Goal: Task Accomplishment & Management: Manage account settings

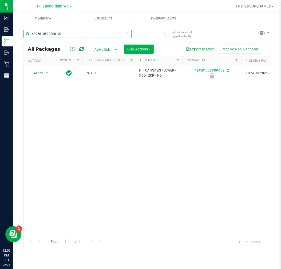
click at [85, 34] on input "4295810523306102" at bounding box center [77, 34] width 108 height 8
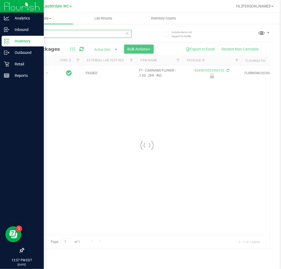
type input "octo"
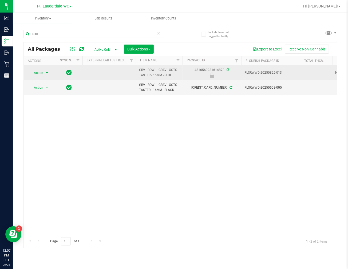
click at [45, 73] on span "select" at bounding box center [47, 73] width 4 height 4
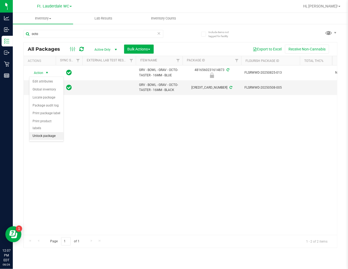
click at [48, 137] on li "Unlock package" at bounding box center [46, 136] width 34 height 8
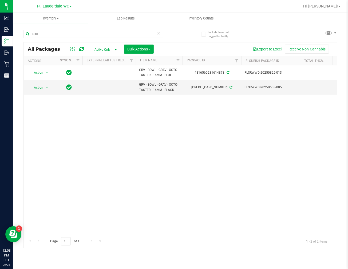
click at [47, 40] on div "octo" at bounding box center [93, 36] width 140 height 12
click at [48, 39] on div "octo" at bounding box center [93, 36] width 140 height 12
click at [48, 38] on input "octo" at bounding box center [93, 34] width 140 height 8
click at [49, 34] on input "octo" at bounding box center [93, 34] width 140 height 8
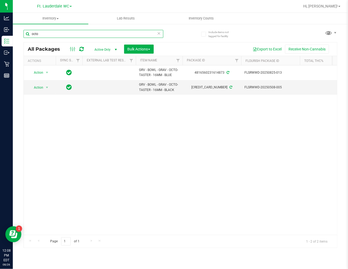
click at [49, 34] on input "octo" at bounding box center [93, 34] width 140 height 8
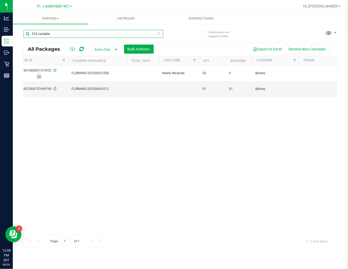
scroll to position [0, 174]
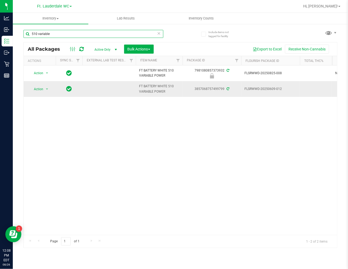
type input "510 variable"
click at [44, 87] on span "select" at bounding box center [47, 88] width 7 height 7
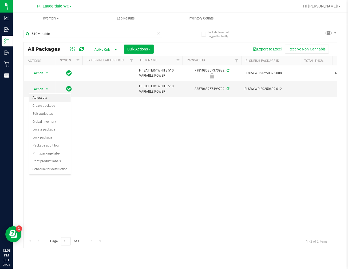
click at [47, 97] on li "Adjust qty" at bounding box center [49, 98] width 41 height 8
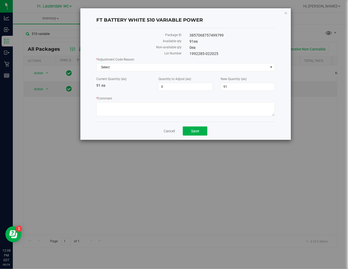
click at [186, 73] on div "* Adjustment Code Reason Select Select Depleted Inventory Audit Mistake Moistur…" at bounding box center [185, 87] width 179 height 61
click at [177, 69] on span "Select" at bounding box center [182, 67] width 171 height 7
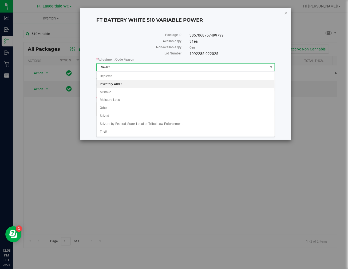
click at [134, 85] on li "Inventory Audit" at bounding box center [186, 84] width 178 height 8
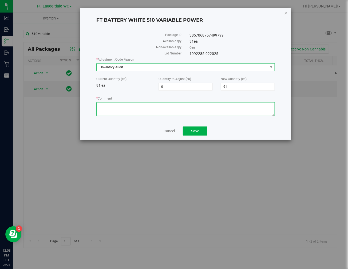
click at [140, 103] on textarea "* Comment" at bounding box center [185, 109] width 179 height 14
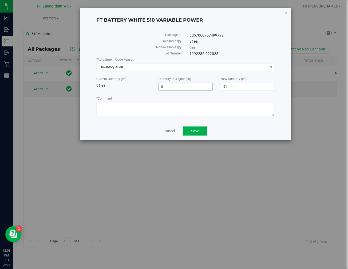
click at [182, 89] on span "0 0" at bounding box center [186, 87] width 54 height 8
click at [182, 88] on input "0" at bounding box center [186, 86] width 54 height 7
type input "20"
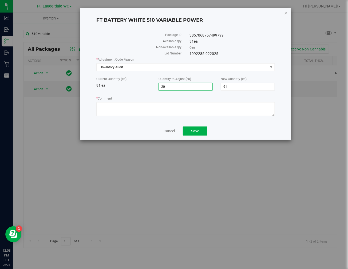
type input "111"
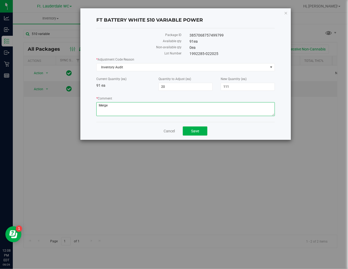
type textarea "Merge"
click at [194, 126] on div "Cancel Save" at bounding box center [185, 131] width 179 height 18
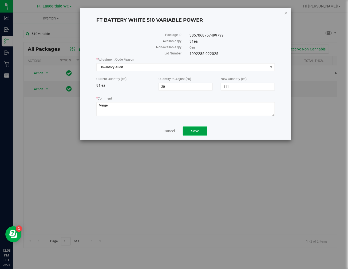
click at [195, 129] on button "Save" at bounding box center [195, 131] width 25 height 9
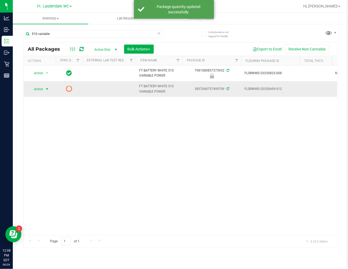
click at [44, 88] on span "select" at bounding box center [47, 88] width 7 height 7
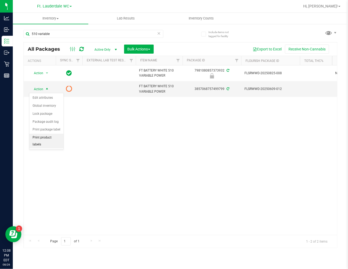
click at [46, 138] on li "Print product labels" at bounding box center [46, 141] width 34 height 15
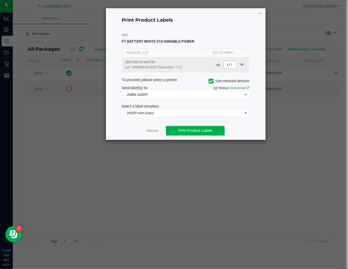
click at [232, 66] on span "111" at bounding box center [230, 65] width 13 height 8
click at [228, 66] on input "111" at bounding box center [230, 64] width 12 height 7
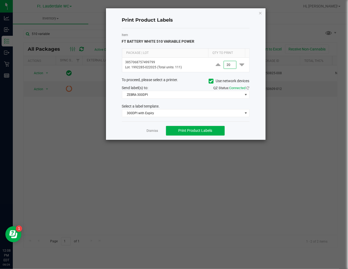
type input "20"
click at [134, 106] on div "Select a label template." at bounding box center [186, 107] width 136 height 6
click at [168, 135] on button "Print Product Labels" at bounding box center [195, 131] width 59 height 10
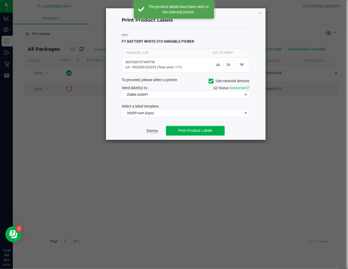
click at [156, 132] on link "Dismiss" at bounding box center [152, 131] width 11 height 5
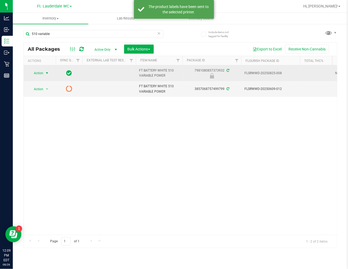
click at [36, 70] on span "Action" at bounding box center [36, 72] width 14 height 7
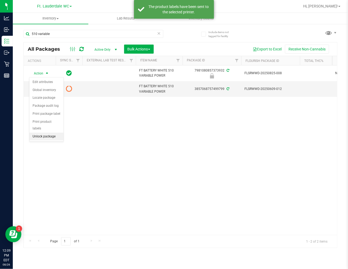
click at [46, 136] on li "Unlock package" at bounding box center [46, 137] width 34 height 8
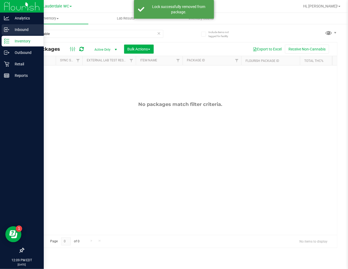
click at [8, 30] on icon at bounding box center [6, 29] width 5 height 5
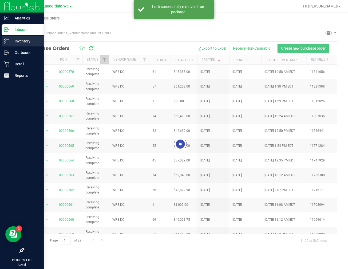
click at [17, 43] on p "Inventory" at bounding box center [25, 41] width 32 height 6
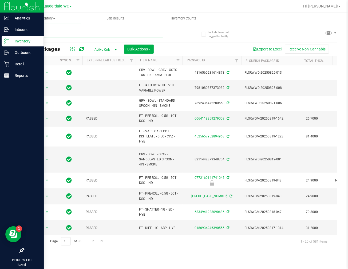
click at [68, 33] on input "text" at bounding box center [93, 34] width 140 height 8
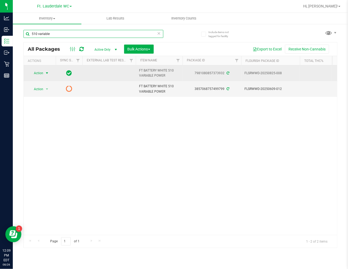
type input "510 variable"
click at [43, 74] on span "Action" at bounding box center [36, 72] width 14 height 7
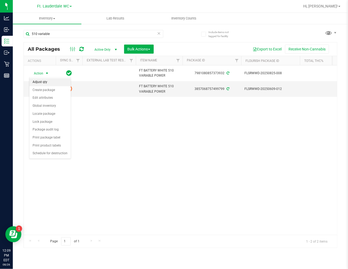
click at [49, 83] on li "Adjust qty" at bounding box center [49, 82] width 41 height 8
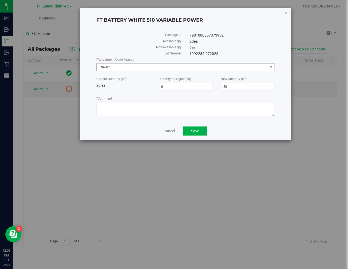
click at [153, 64] on span "Select" at bounding box center [182, 67] width 171 height 7
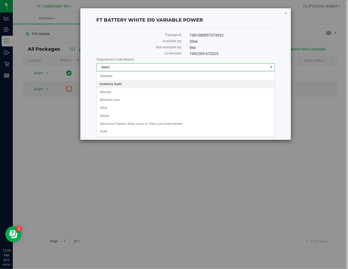
click at [119, 85] on li "Inventory Audit" at bounding box center [186, 84] width 178 height 8
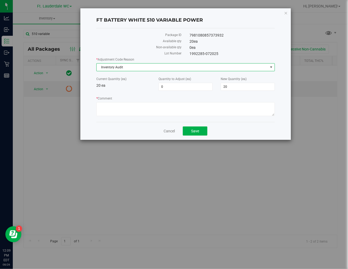
click at [168, 81] on label "Quantity to Adjust (ea)" at bounding box center [186, 79] width 54 height 5
click at [0, 0] on input "0" at bounding box center [0, 0] width 0 height 0
click at [169, 83] on span "0 0" at bounding box center [186, 87] width 54 height 8
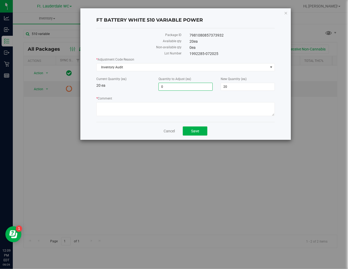
click at [169, 83] on input "0" at bounding box center [186, 86] width 54 height 7
type input "-20"
type input "0"
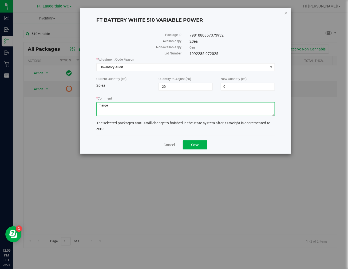
type textarea "merge"
click at [198, 140] on div "Cancel Save" at bounding box center [185, 145] width 179 height 18
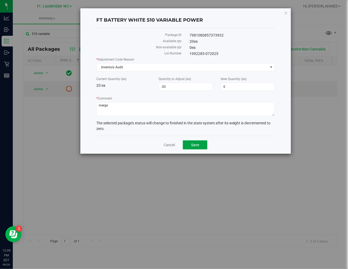
click at [199, 143] on span "Save" at bounding box center [195, 145] width 8 height 4
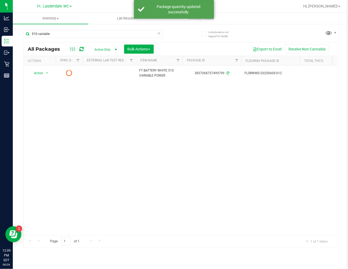
click at [14, 43] on div "Include items not tagged for facility 510 variable All Packages Active Only Act…" at bounding box center [180, 104] width 335 height 163
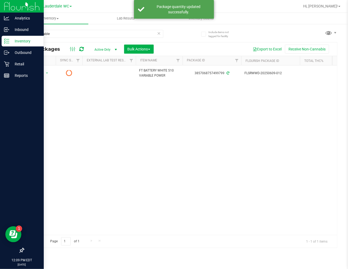
click at [12, 42] on p "Inventory" at bounding box center [25, 41] width 32 height 6
click at [9, 60] on div "Retail" at bounding box center [23, 64] width 42 height 11
